Goal: Task Accomplishment & Management: Use online tool/utility

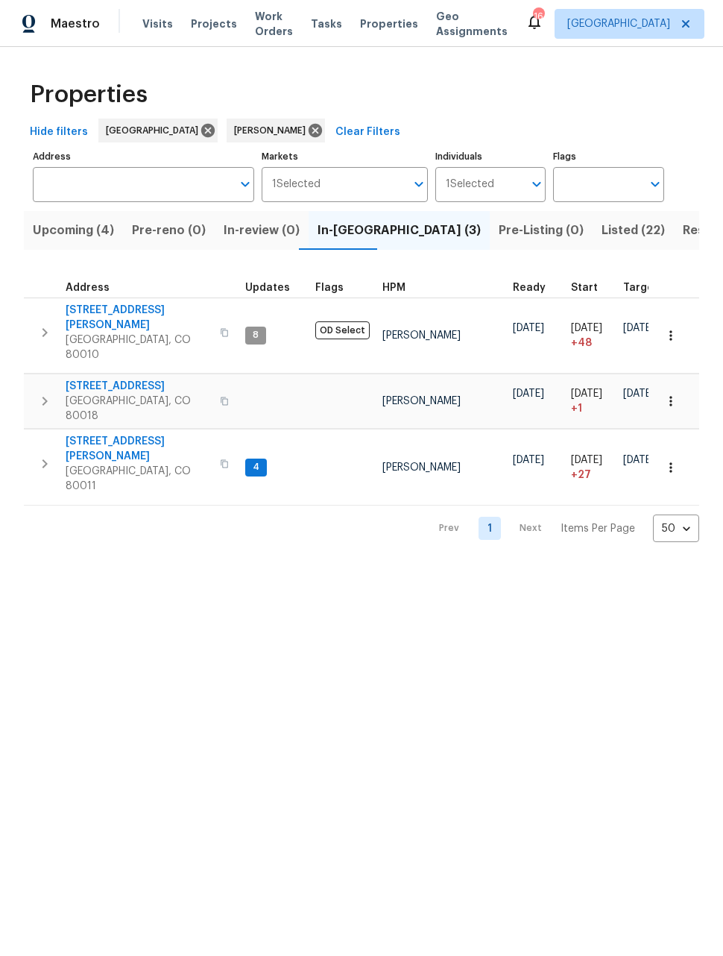
click at [673, 328] on icon "button" at bounding box center [670, 335] width 15 height 15
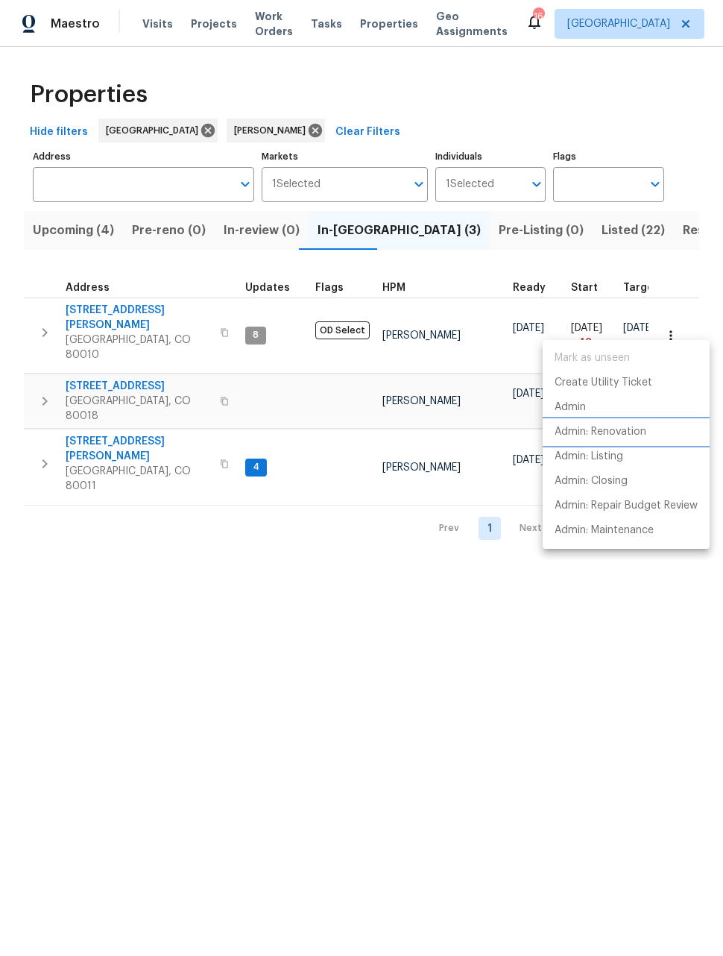
click at [616, 431] on p "Admin: Renovation" at bounding box center [601, 432] width 92 height 16
click at [114, 405] on div at bounding box center [361, 478] width 723 height 956
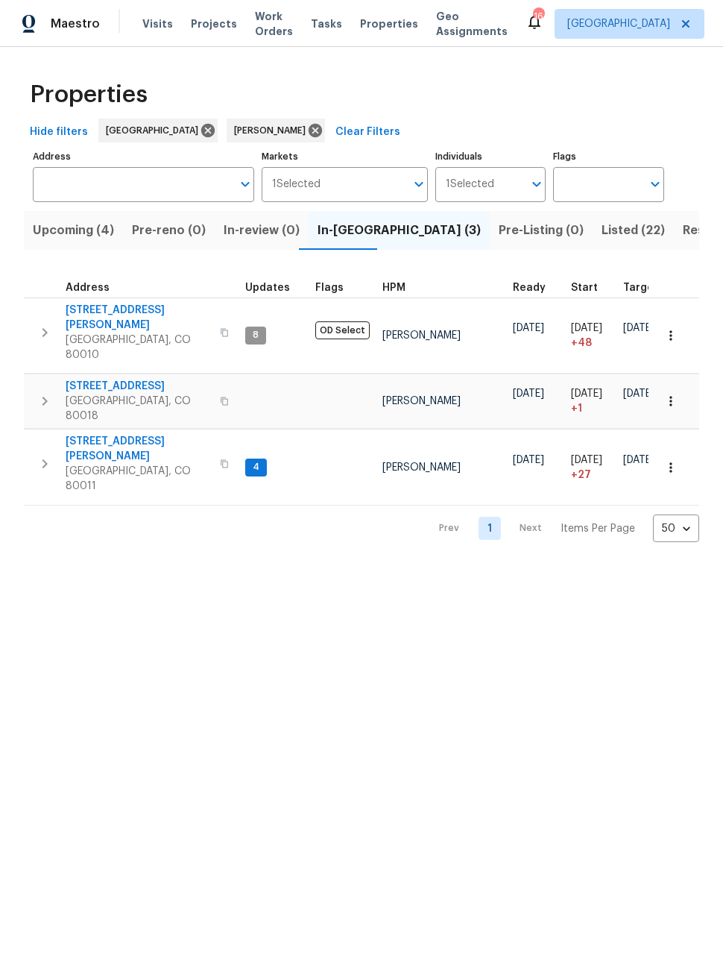
click at [672, 451] on button "button" at bounding box center [670, 467] width 33 height 33
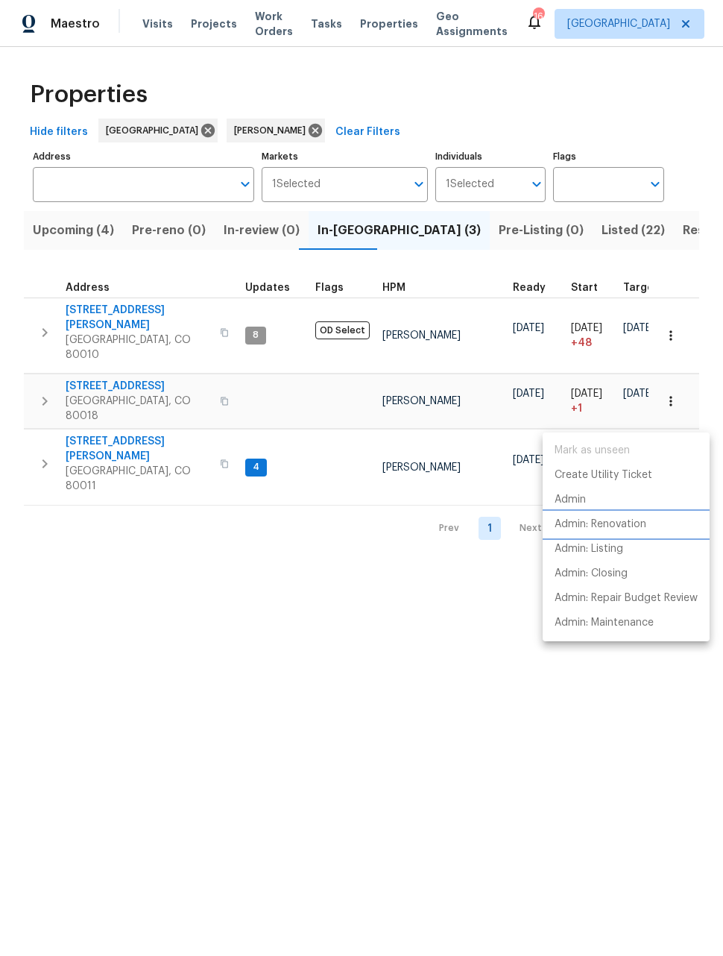
click at [608, 526] on p "Admin: Renovation" at bounding box center [601, 525] width 92 height 16
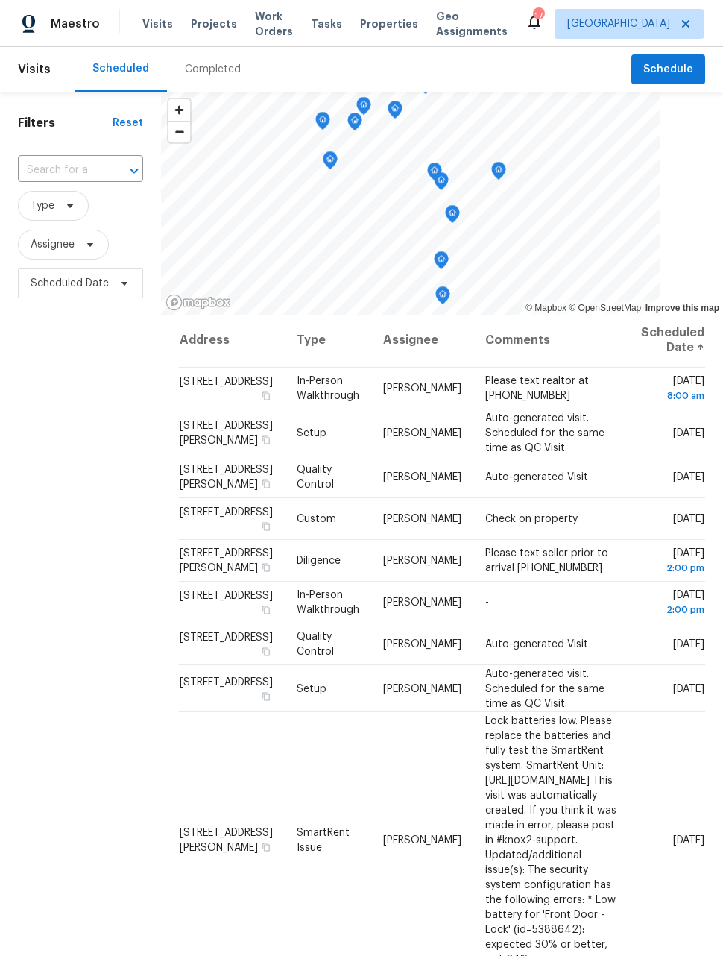
scroll to position [2, 22]
click at [0, 0] on icon at bounding box center [0, 0] width 0 height 0
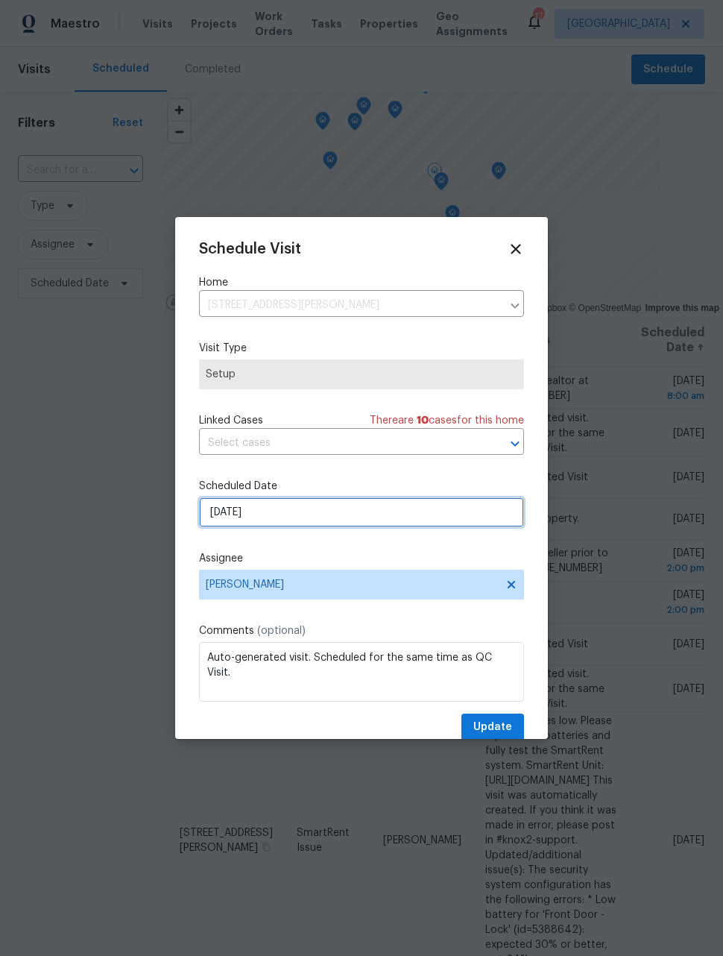
click at [479, 521] on input "9/8/2025" at bounding box center [361, 512] width 325 height 30
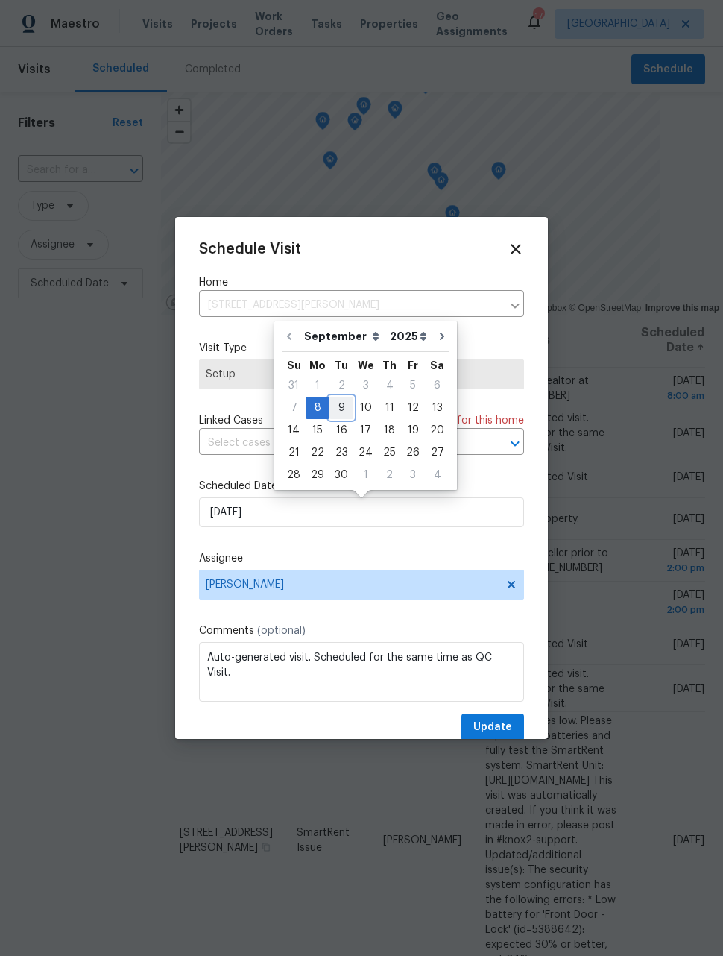
click at [343, 413] on div "9" at bounding box center [341, 407] width 24 height 21
type input "9/9/2025"
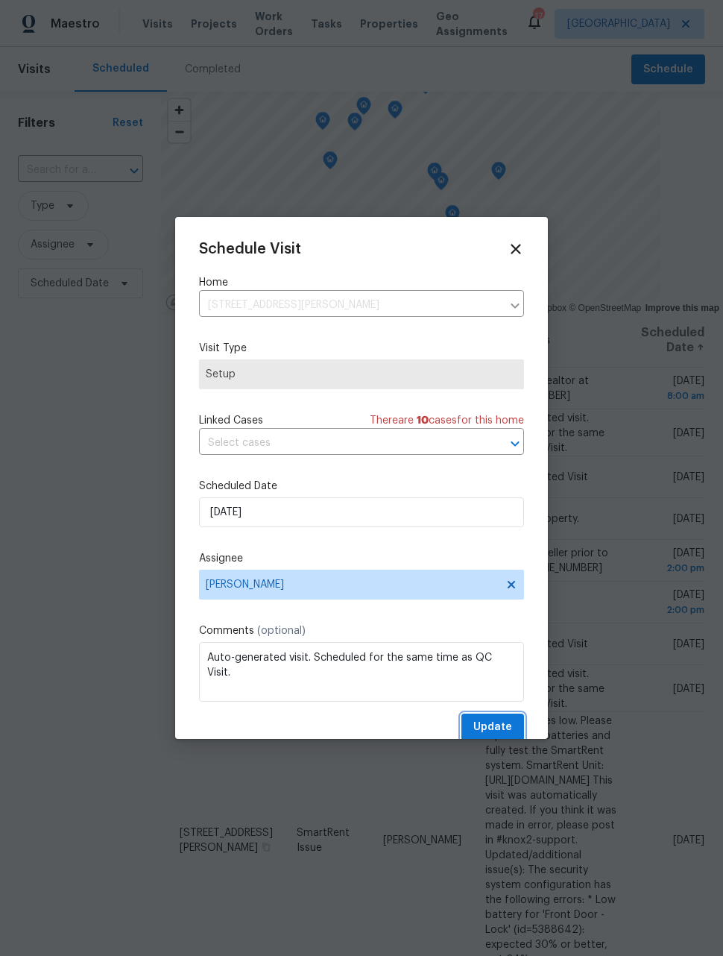
click at [505, 733] on span "Update" at bounding box center [492, 727] width 39 height 19
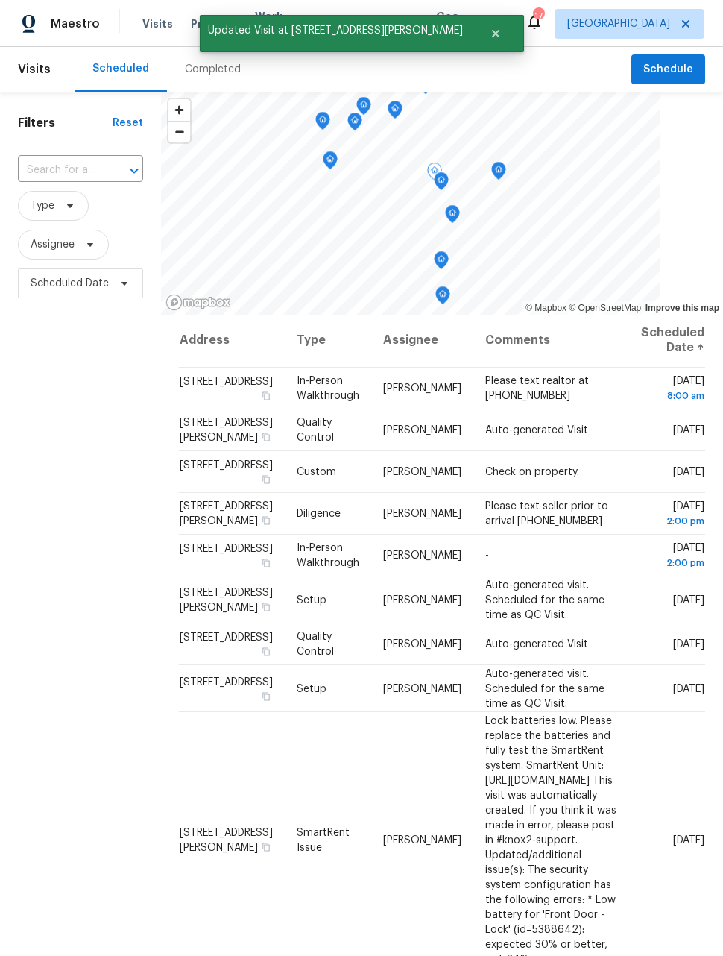
click at [0, 0] on icon at bounding box center [0, 0] width 0 height 0
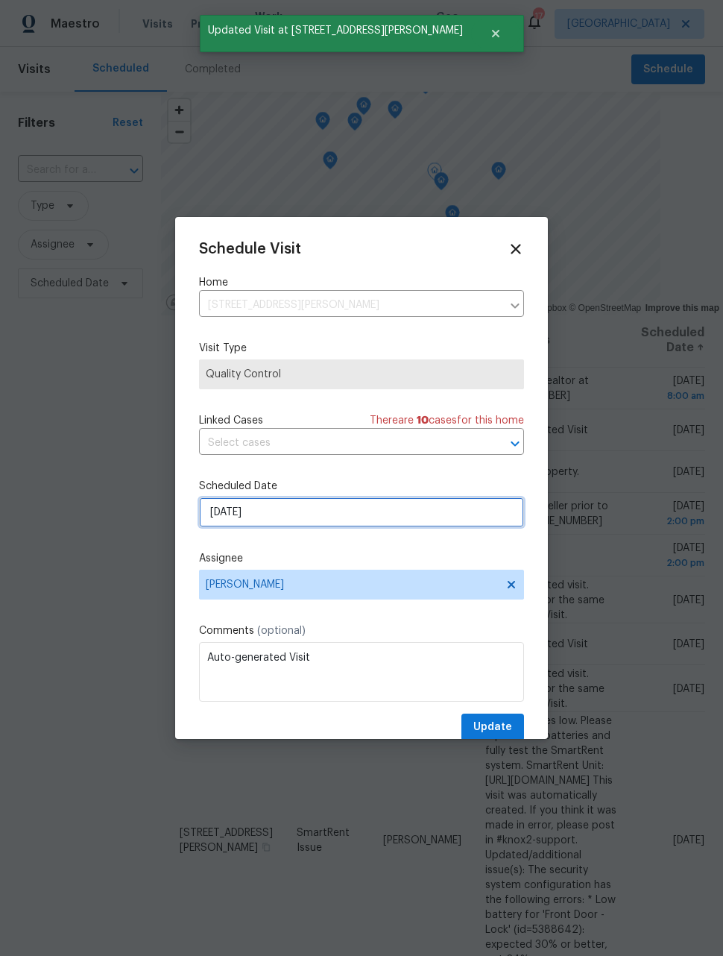
click at [454, 510] on input "9/8/2025" at bounding box center [361, 512] width 325 height 30
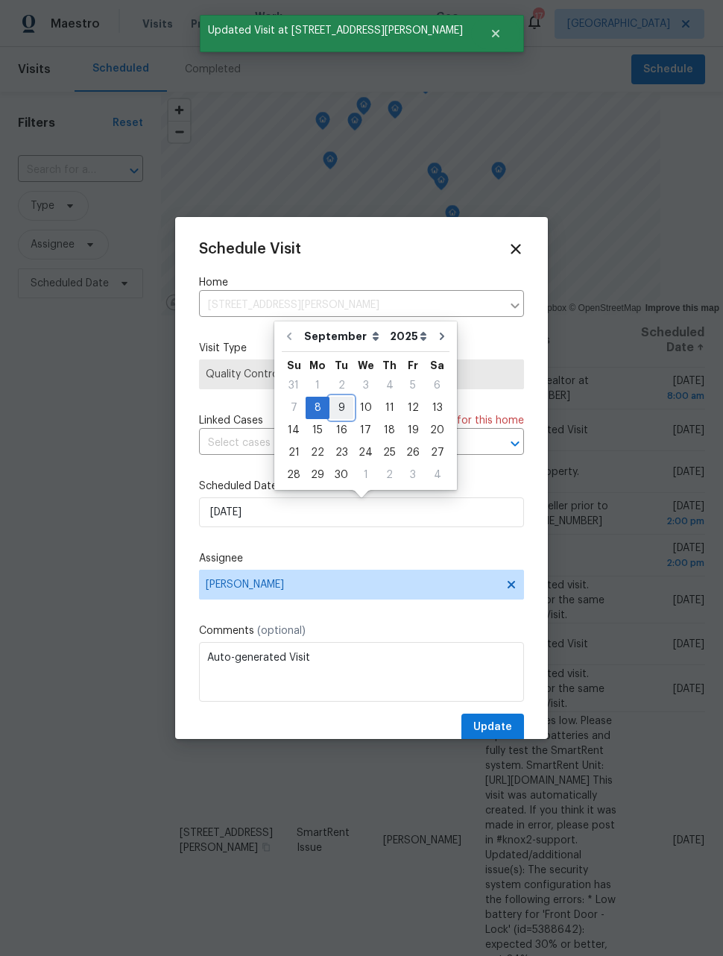
click at [341, 408] on div "9" at bounding box center [341, 407] width 24 height 21
type input "9/9/2025"
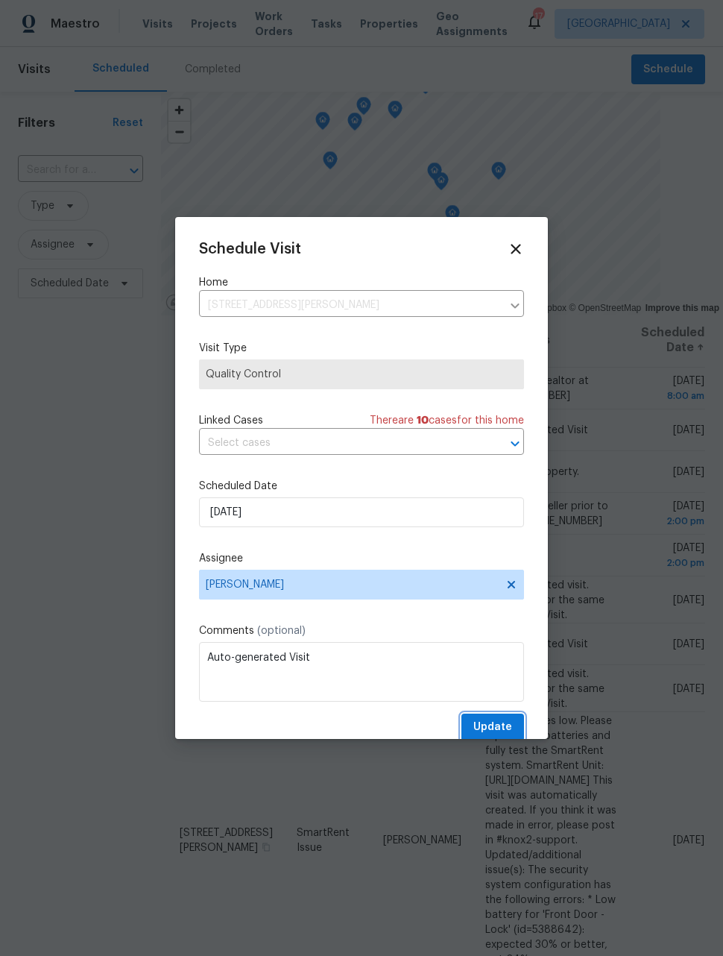
click at [497, 724] on span "Update" at bounding box center [492, 727] width 39 height 19
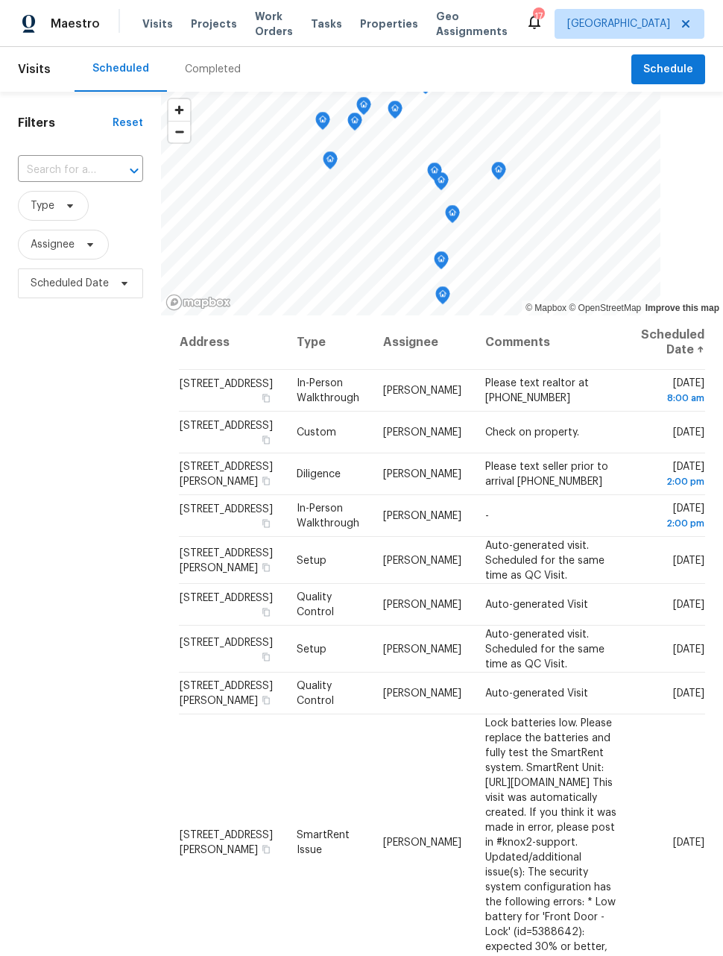
scroll to position [0, 0]
